Goal: Task Accomplishment & Management: Complete application form

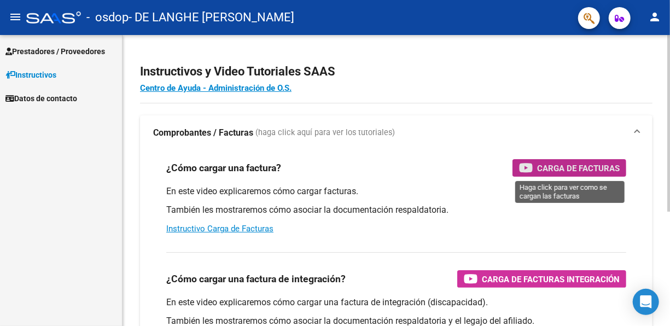
click at [538, 172] on span "Carga de Facturas" at bounding box center [578, 168] width 83 height 14
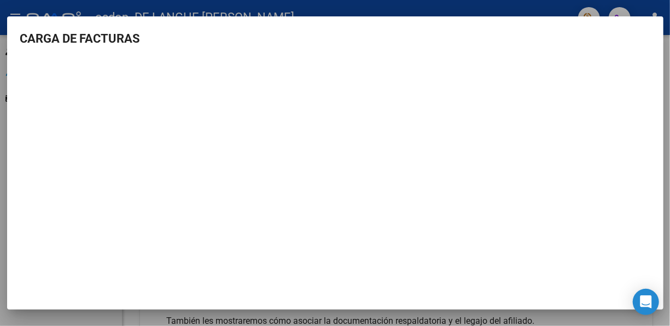
click at [122, 11] on div at bounding box center [335, 163] width 670 height 326
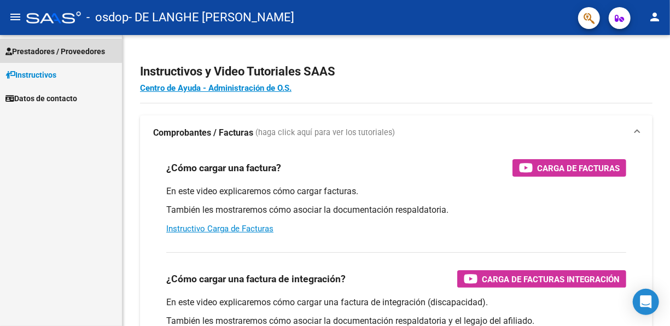
click at [60, 51] on span "Prestadores / Proveedores" at bounding box center [55, 51] width 100 height 12
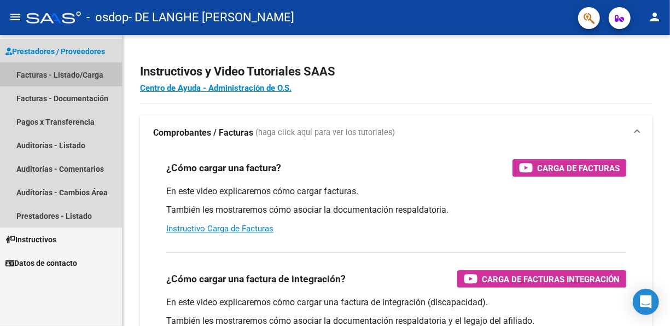
click at [67, 71] on link "Facturas - Listado/Carga" at bounding box center [61, 75] width 122 height 24
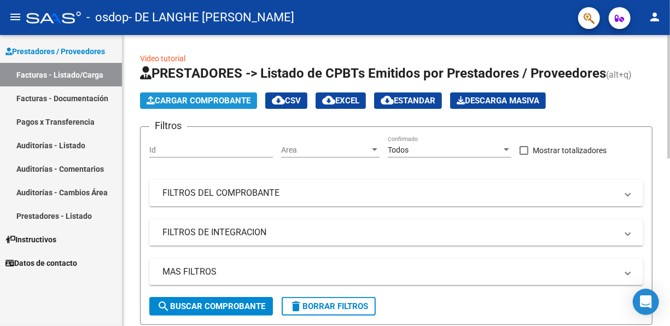
click at [169, 98] on span "Cargar Comprobante" at bounding box center [199, 101] width 104 height 10
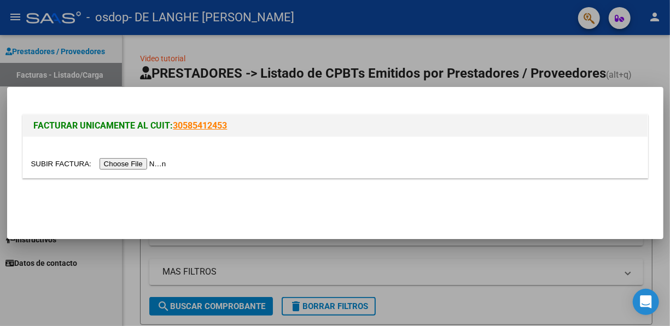
click at [191, 124] on link "30585412453" at bounding box center [200, 125] width 54 height 10
click at [123, 165] on input "file" at bounding box center [100, 163] width 138 height 11
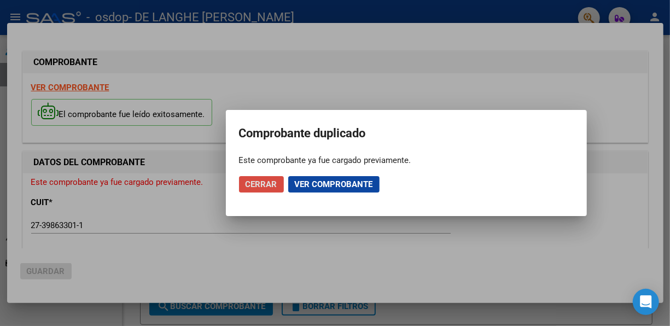
click at [265, 184] on span "Cerrar" at bounding box center [262, 184] width 32 height 10
